Goal: Register for event/course

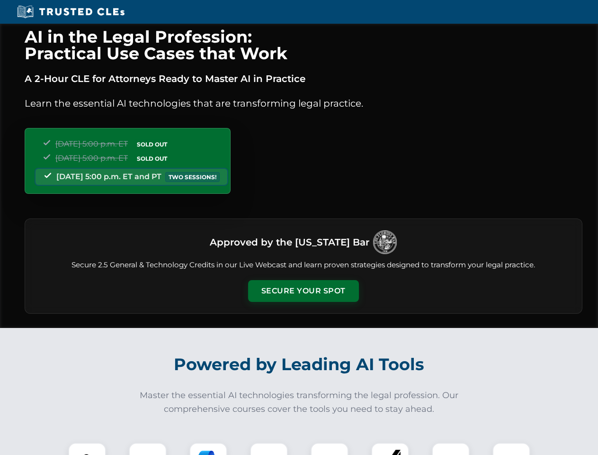
click at [303, 291] on button "Secure Your Spot" at bounding box center [303, 291] width 111 height 22
click at [87, 448] on img at bounding box center [86, 460] width 27 height 27
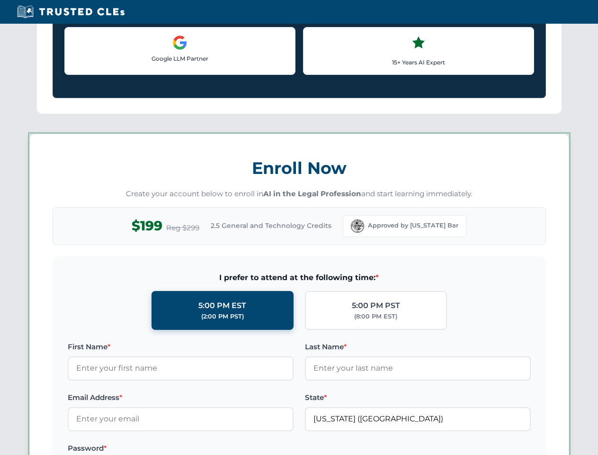
click at [208, 448] on label "Password *" at bounding box center [181, 447] width 226 height 11
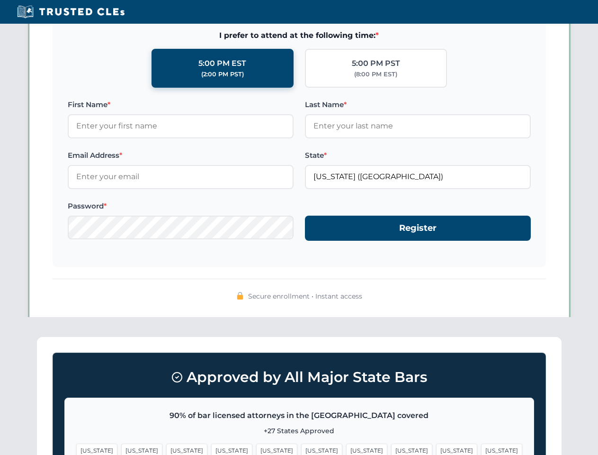
click at [436, 448] on span "[US_STATE]" at bounding box center [456, 450] width 41 height 14
